Goal: Task Accomplishment & Management: Manage account settings

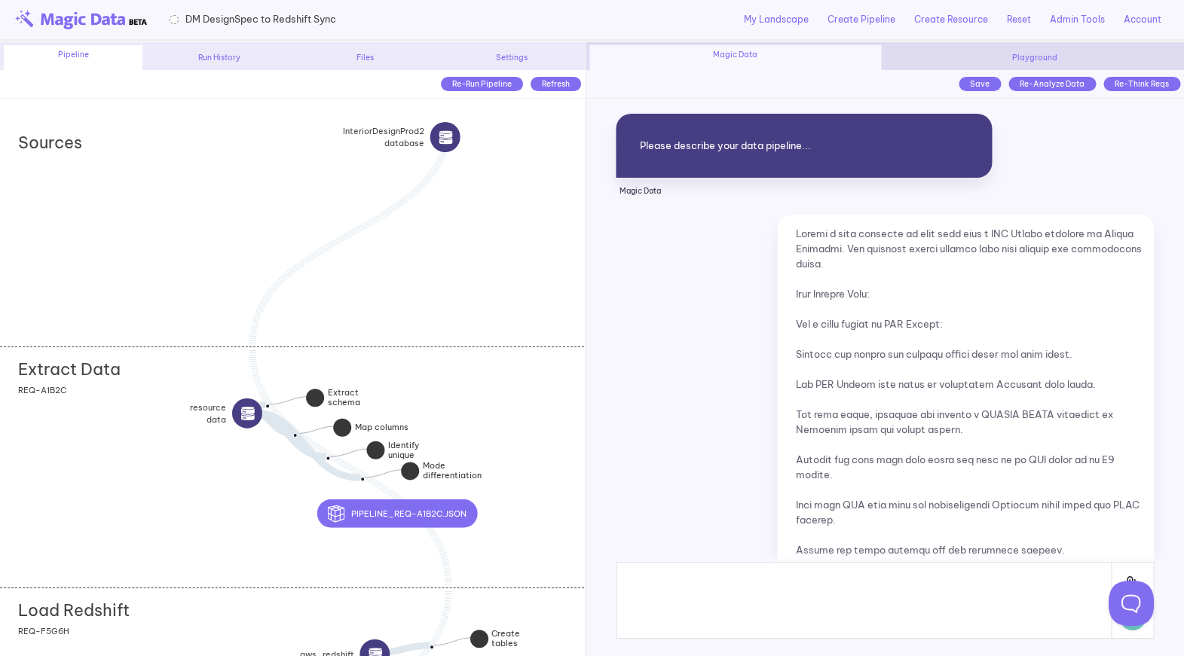
scroll to position [26159, 0]
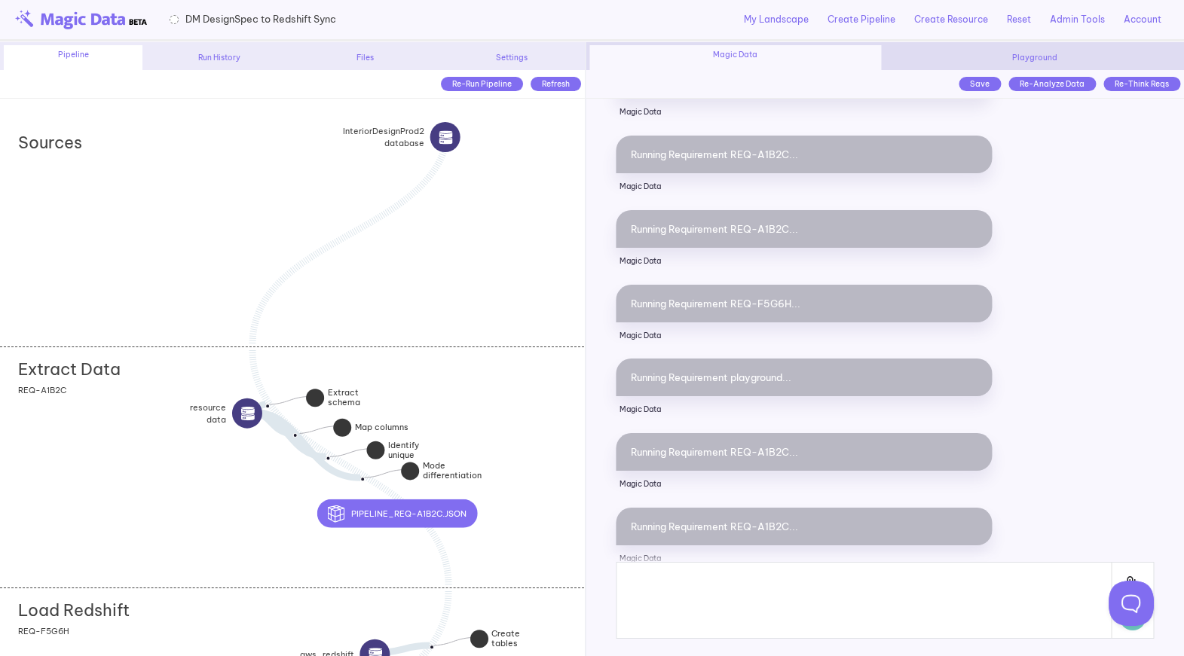
click at [672, 16] on div "My Landscape Create Pipeline Create Resource Reset Admin Tools Update View Dojo…" at bounding box center [752, 19] width 833 height 39
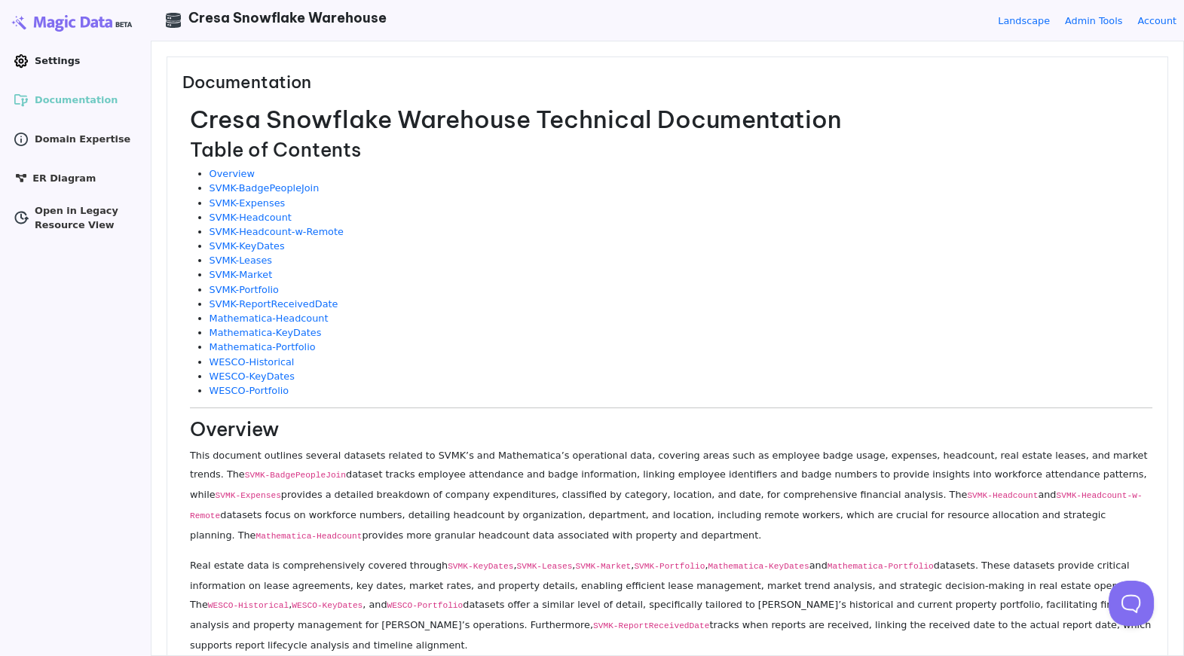
click at [25, 54] on icon ".cls-1 { clip-path: url(#clippath); } .cls-2 { fill: none; } .cls-2, .cls-3 { s…" at bounding box center [21, 61] width 15 height 15
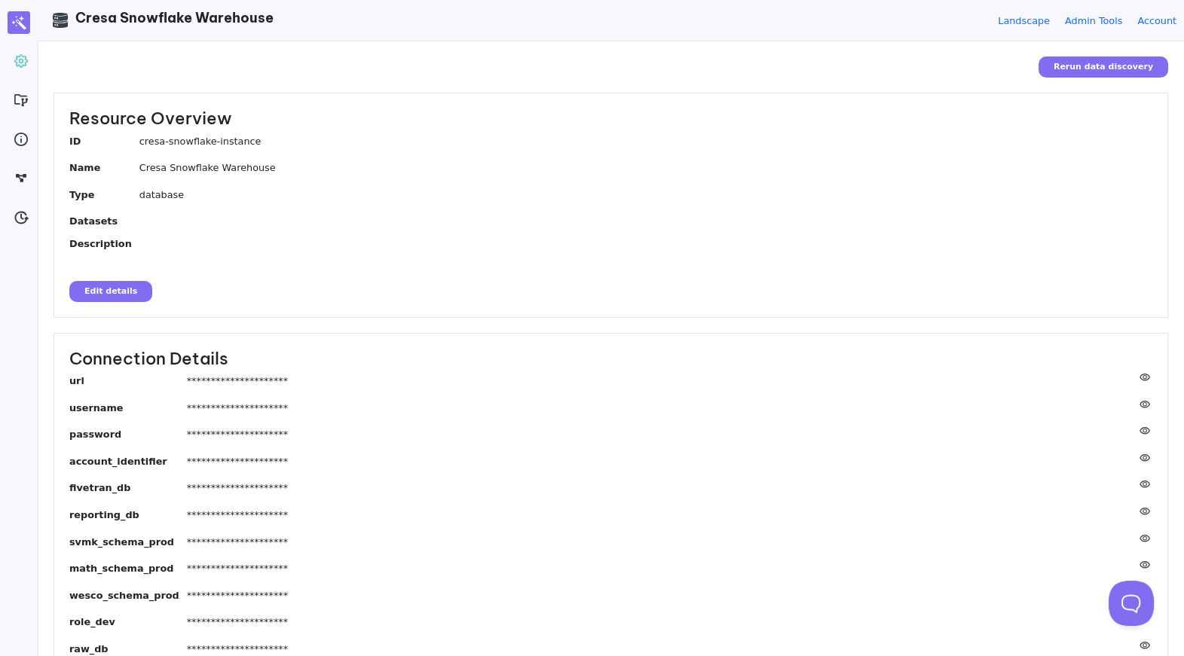
scroll to position [72, 0]
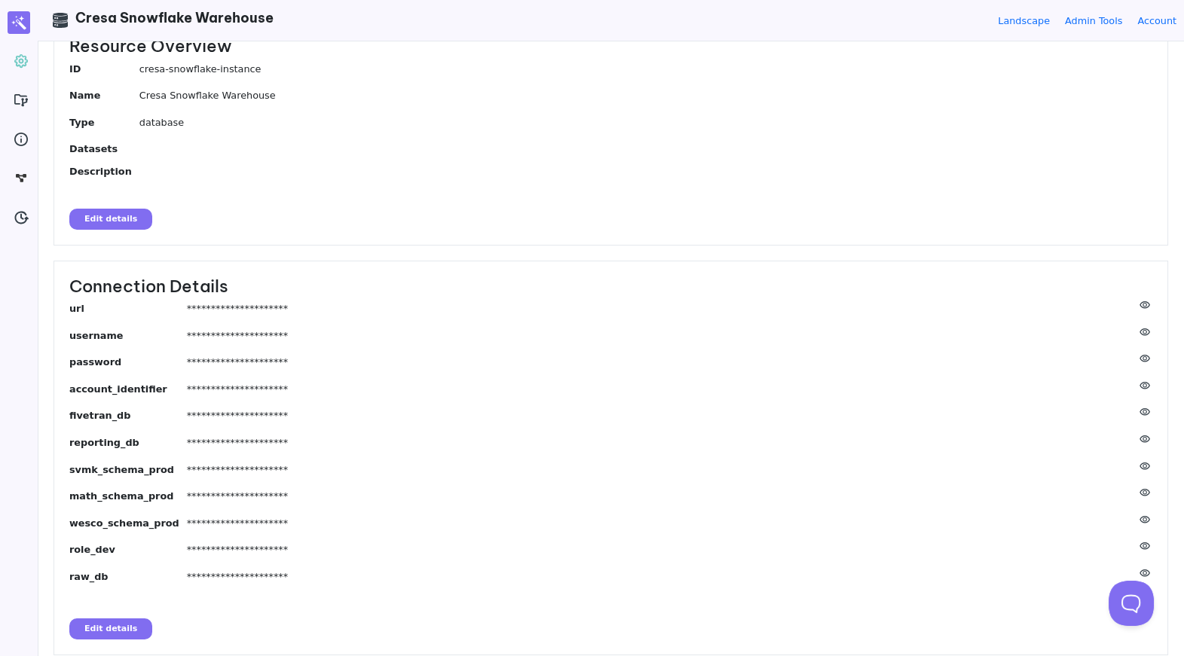
click at [130, 625] on button "Edit details" at bounding box center [110, 629] width 83 height 21
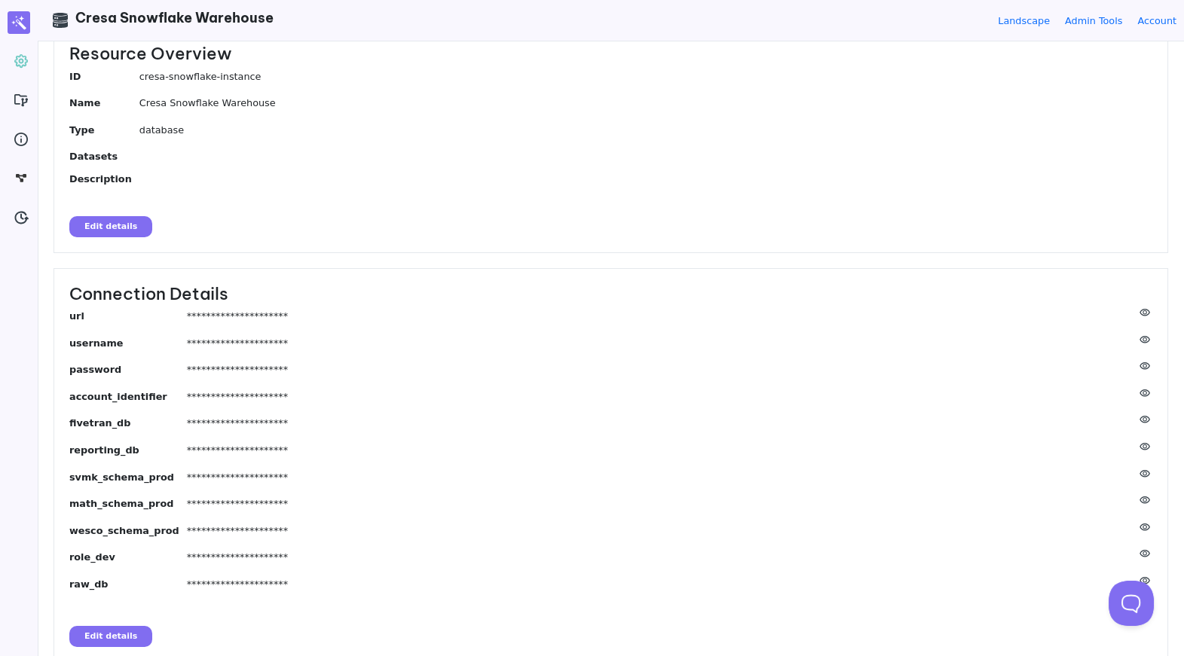
scroll to position [72, 0]
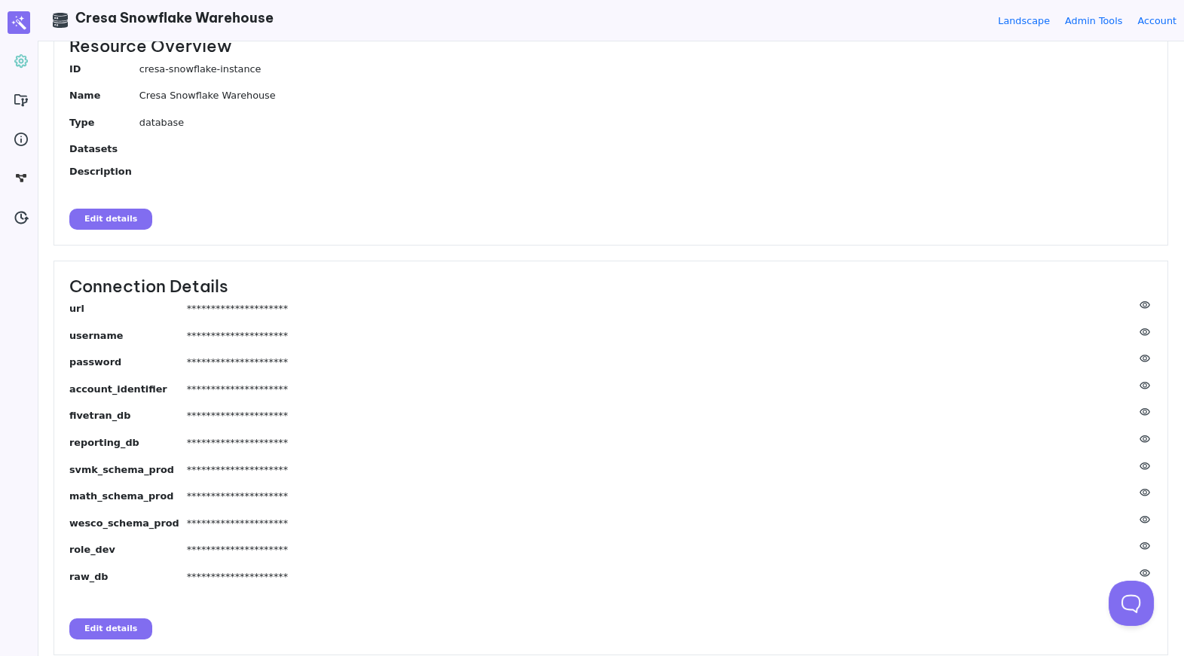
click at [118, 625] on button "Edit details" at bounding box center [110, 629] width 83 height 21
